Goal: Task Accomplishment & Management: Manage account settings

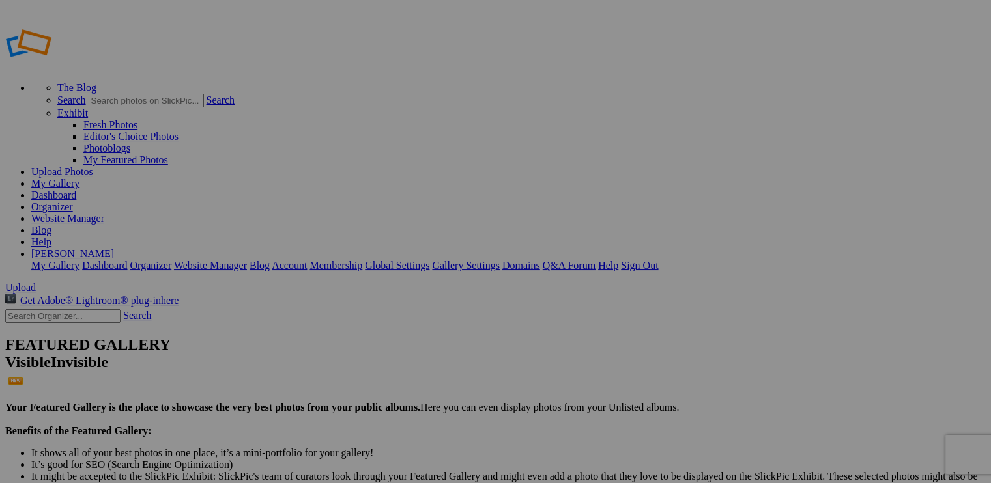
type input "Album-2025-08-22-1527"
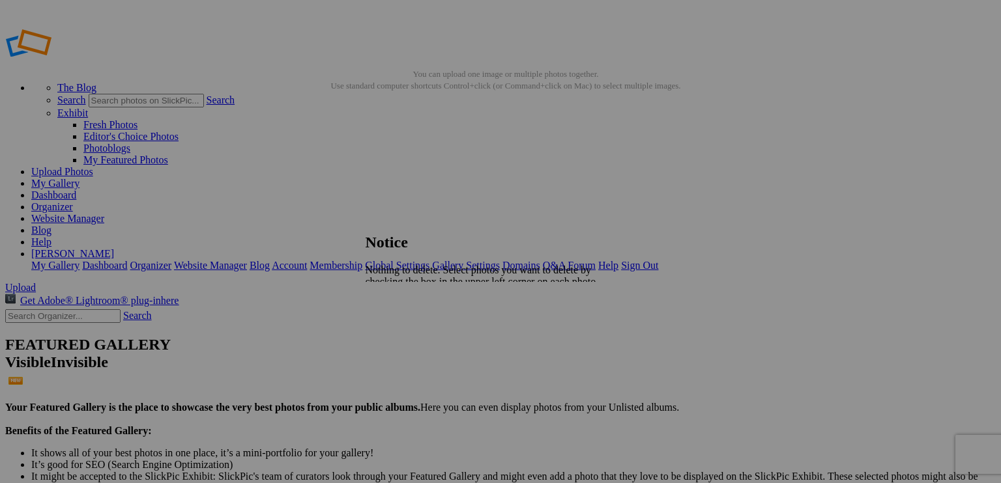
click at [389, 310] on link "Close" at bounding box center [376, 315] width 23 height 11
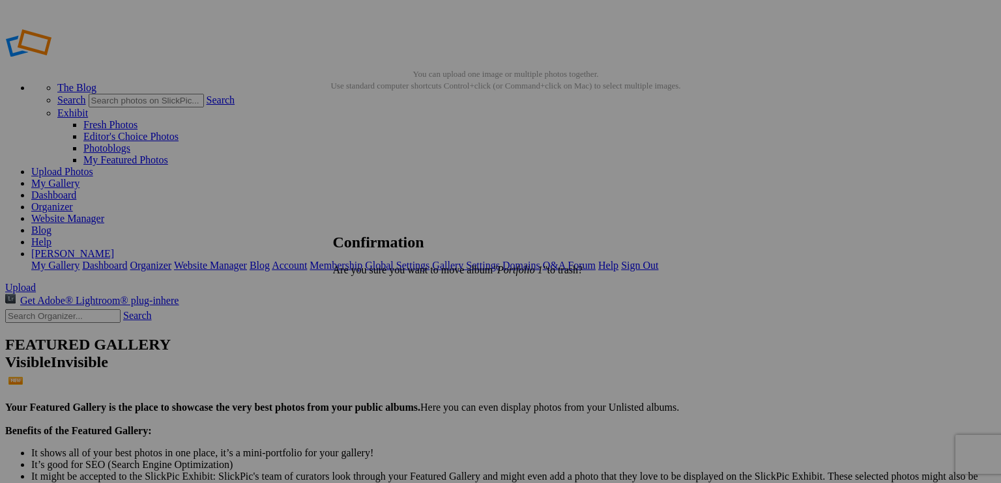
click at [377, 289] on span "Yes" at bounding box center [369, 292] width 15 height 11
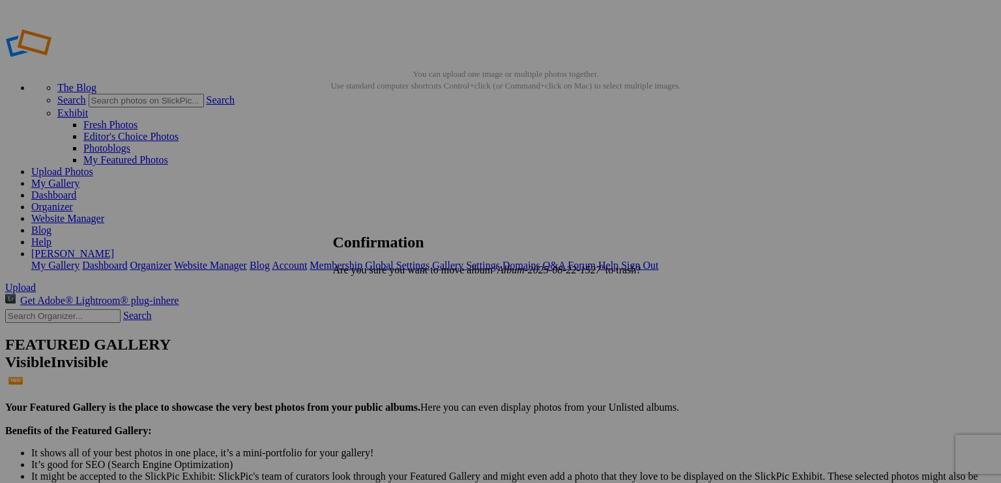
click at [377, 291] on span "Yes" at bounding box center [369, 292] width 15 height 11
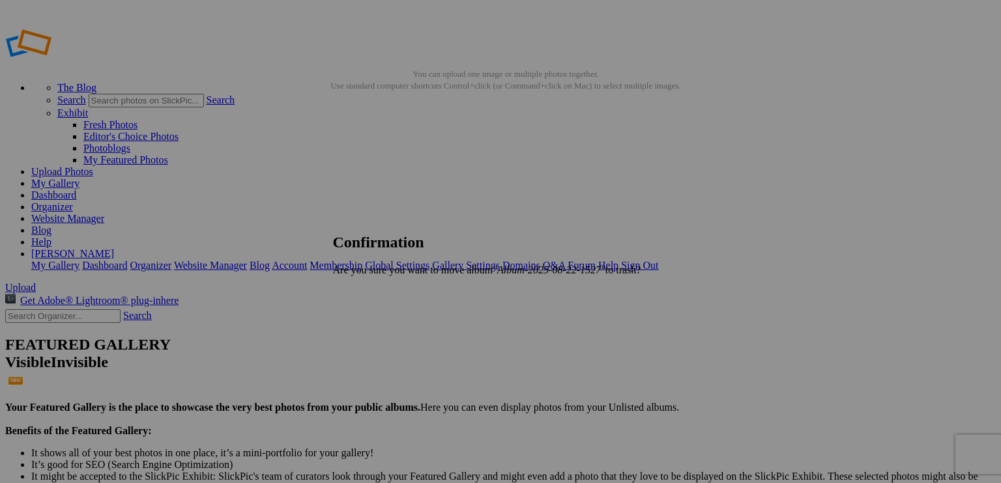
click at [377, 287] on span "Yes" at bounding box center [369, 292] width 15 height 11
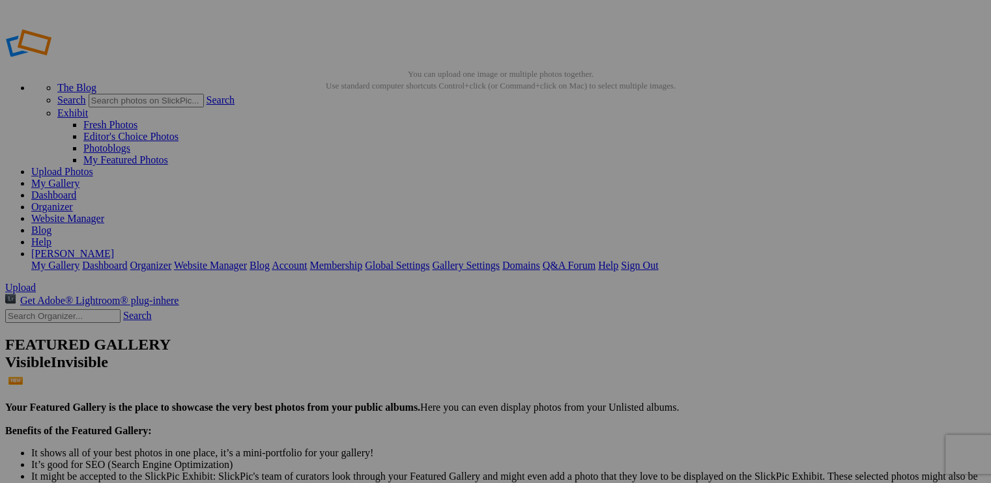
type input "Album-2025-08-22-1532"
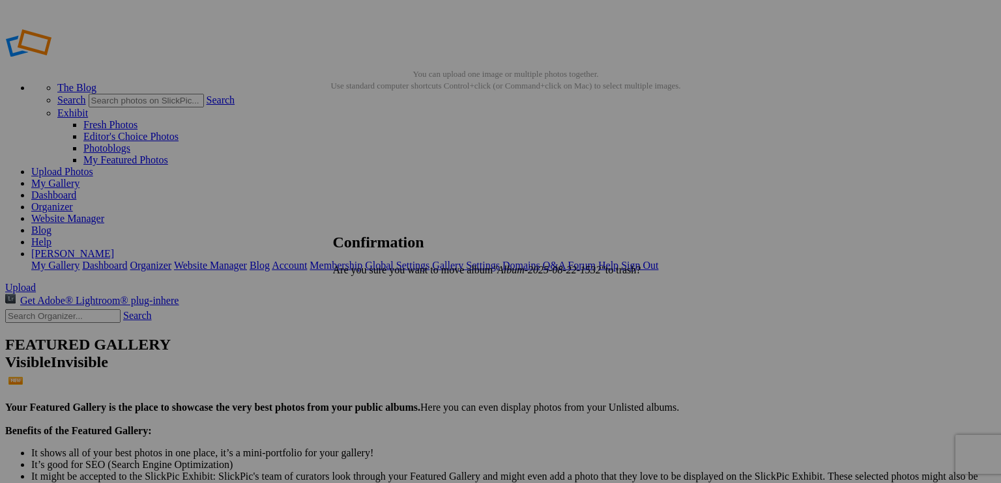
click at [377, 296] on span "Yes" at bounding box center [369, 292] width 15 height 11
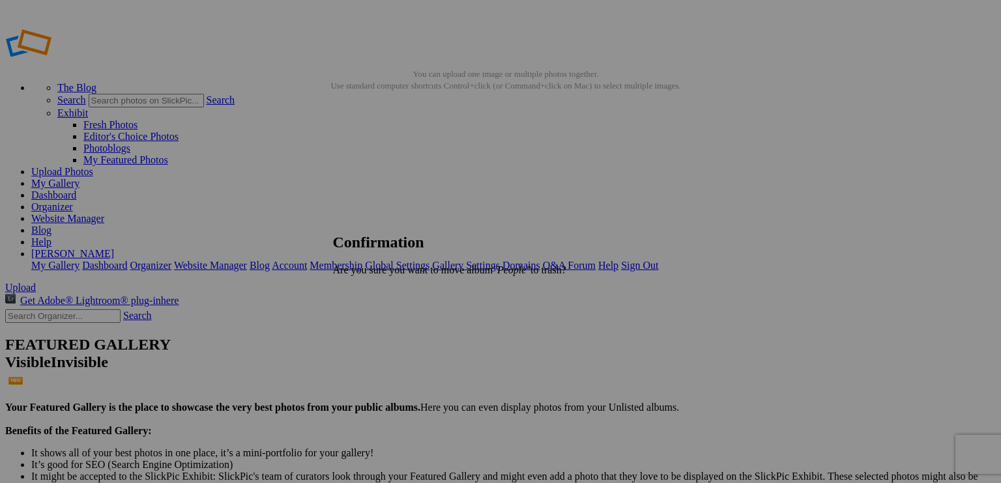
click at [377, 287] on span "Yes" at bounding box center [369, 292] width 15 height 11
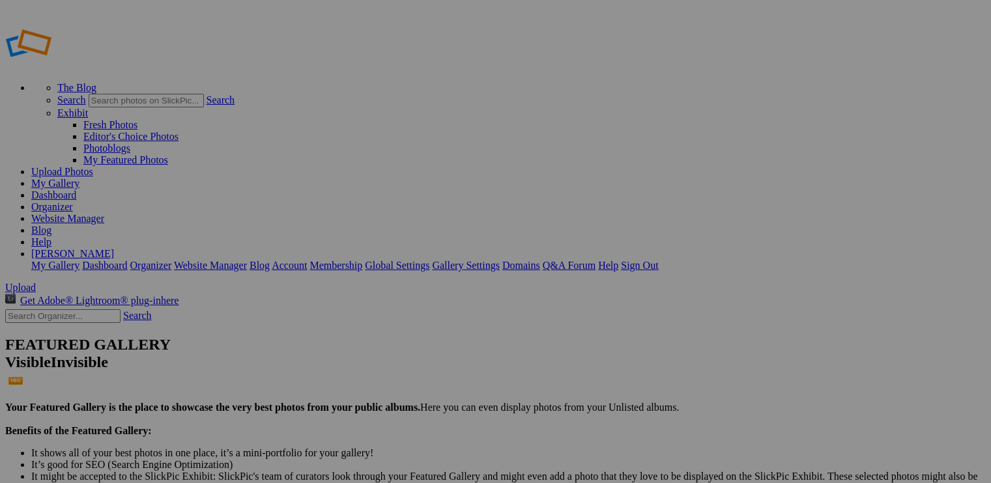
drag, startPoint x: 610, startPoint y: 195, endPoint x: 40, endPoint y: 255, distance: 573.8
drag, startPoint x: 580, startPoint y: 193, endPoint x: 38, endPoint y: 257, distance: 545.2
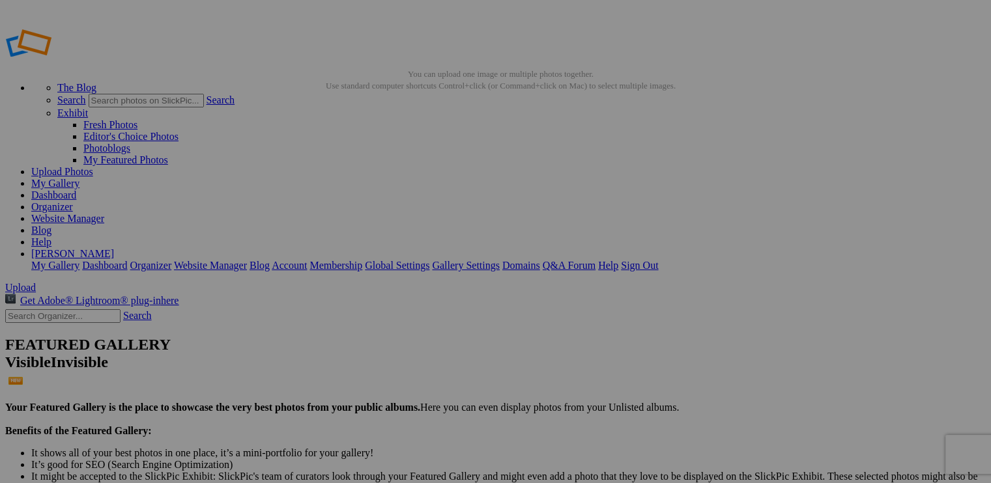
drag, startPoint x: 255, startPoint y: 361, endPoint x: 44, endPoint y: 278, distance: 226.7
drag, startPoint x: 255, startPoint y: 367, endPoint x: 51, endPoint y: 278, distance: 222.3
drag, startPoint x: 708, startPoint y: 200, endPoint x: 40, endPoint y: 278, distance: 671.7
drag, startPoint x: 360, startPoint y: 190, endPoint x: 38, endPoint y: 277, distance: 332.7
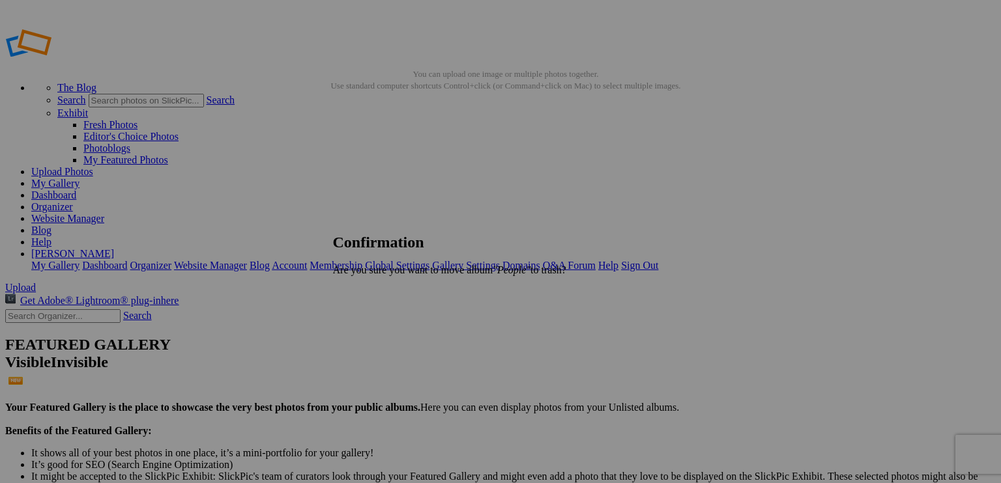
click at [377, 289] on span "Yes" at bounding box center [369, 292] width 15 height 11
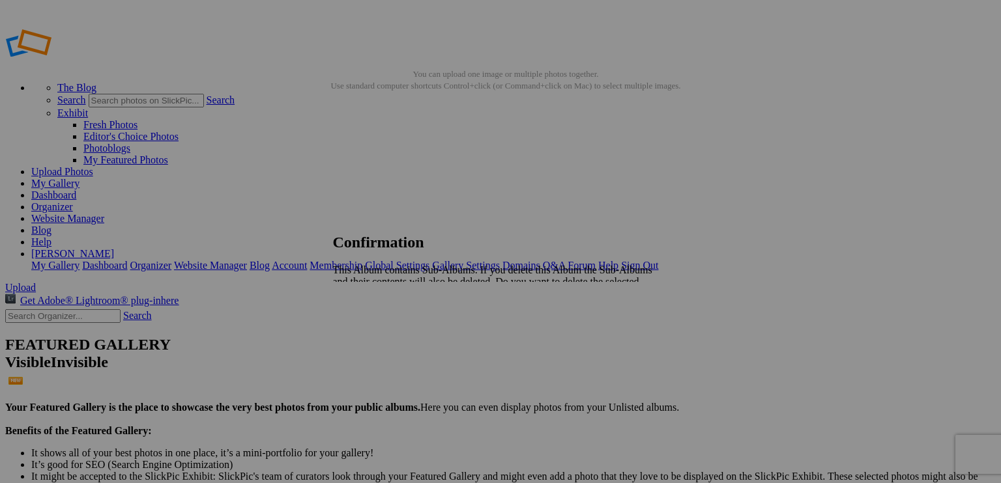
click at [377, 310] on span "Yes" at bounding box center [369, 315] width 15 height 11
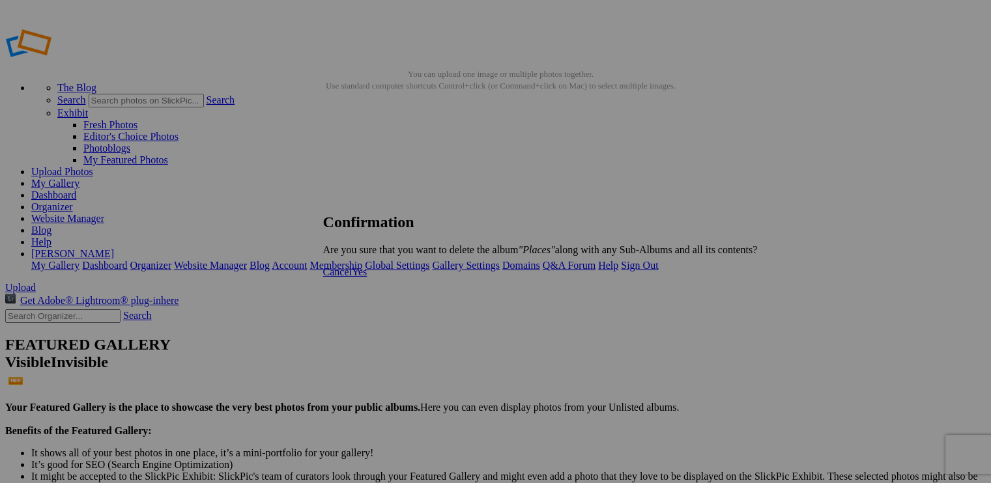
click at [367, 278] on span "Yes" at bounding box center [359, 271] width 15 height 11
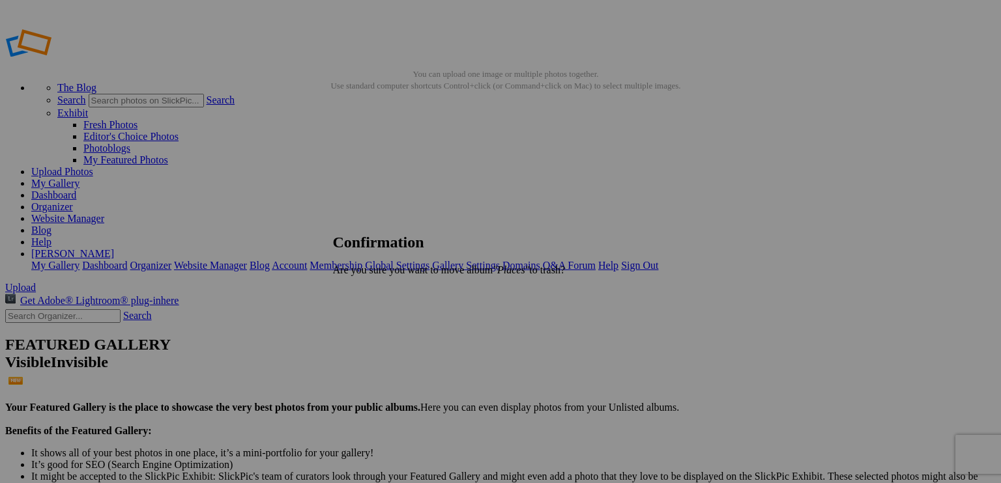
click at [377, 292] on span "Yes" at bounding box center [369, 292] width 15 height 11
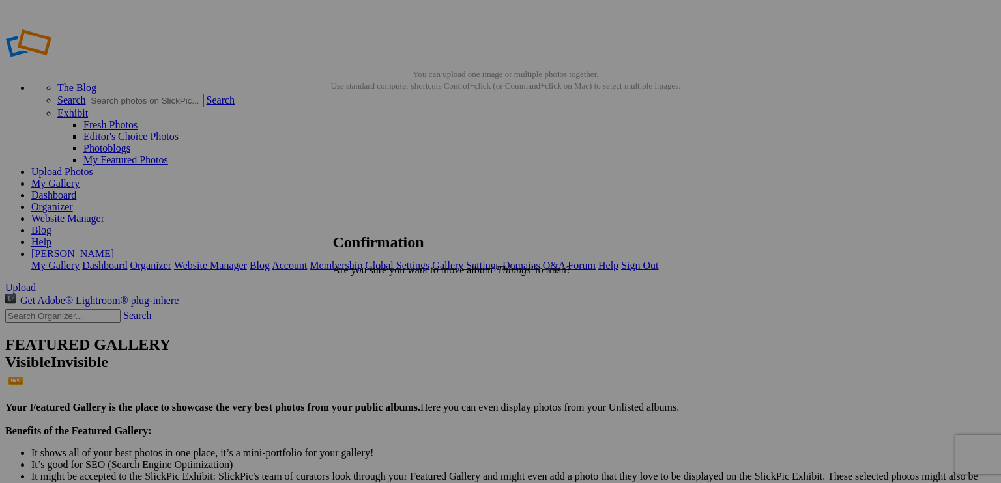
click at [377, 291] on span "Yes" at bounding box center [369, 292] width 15 height 11
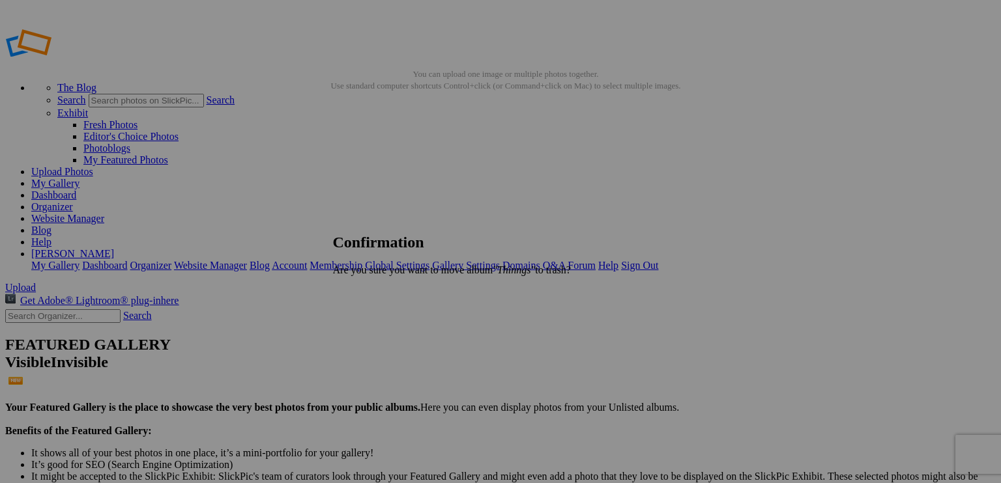
click at [377, 291] on span "Yes" at bounding box center [369, 292] width 15 height 11
